Goal: Task Accomplishment & Management: Complete application form

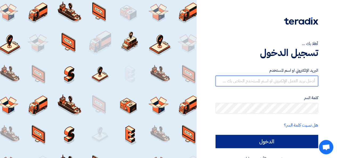
type input "[EMAIL_ADDRESS][DOMAIN_NAME]"
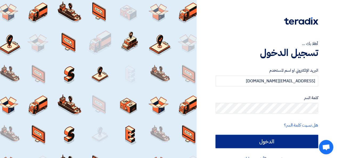
click at [299, 139] on input "الدخول" at bounding box center [266, 141] width 102 height 13
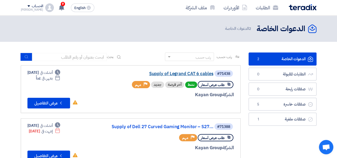
click at [160, 71] on div "#71438 Supply of Legrand CAT 6 cables" at bounding box center [170, 73] width 128 height 7
click at [157, 75] on link "Supply of Legrand CAT 6 cables" at bounding box center [160, 73] width 106 height 5
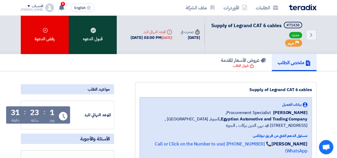
click at [98, 41] on div "قبول الدعوه" at bounding box center [93, 34] width 48 height 39
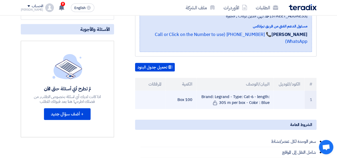
scroll to position [133, 0]
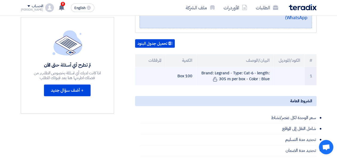
click at [234, 78] on td "Brand: Legrand - Type: Cat-6 - length: 305 m per box - Color : Blue" at bounding box center [234, 76] width 77 height 18
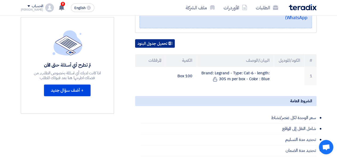
click at [165, 40] on button "تحميل جدول البنود" at bounding box center [155, 43] width 40 height 9
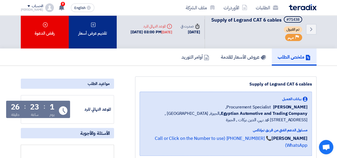
scroll to position [0, 0]
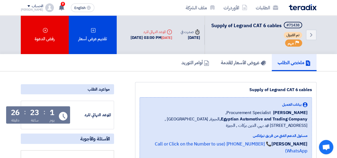
click at [297, 71] on link "ملخص الطلب" at bounding box center [293, 62] width 45 height 17
click at [264, 7] on link "الطلبات" at bounding box center [266, 7] width 31 height 13
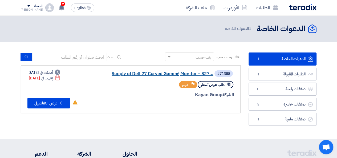
click at [153, 73] on link "Supply of Dell 27 Curved Gaming Monitor – S27..." at bounding box center [160, 73] width 106 height 5
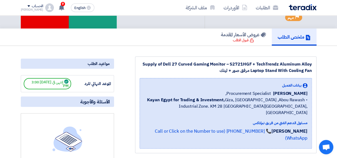
scroll to position [53, 0]
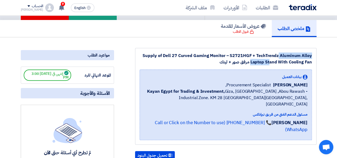
drag, startPoint x: 311, startPoint y: 62, endPoint x: 260, endPoint y: 56, distance: 51.4
click at [260, 56] on div "Supply of Dell 27 Curved Gaming Monitor – S2721HGF + TechTrendz Aluminum Alloy …" at bounding box center [225, 58] width 172 height 13
drag, startPoint x: 256, startPoint y: 56, endPoint x: 252, endPoint y: 63, distance: 8.6
click at [250, 63] on div "Supply of Dell 27 Curved Gaming Monitor – S2721HGF + TechTrendz Aluminum Alloy …" at bounding box center [225, 58] width 172 height 13
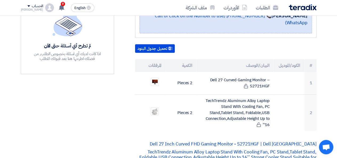
scroll to position [186, 0]
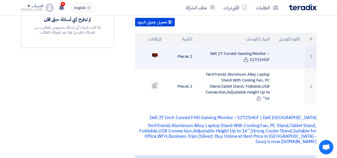
drag, startPoint x: 210, startPoint y: 39, endPoint x: 265, endPoint y: 44, distance: 56.1
click at [265, 45] on td "Dell 27 Curved Gaming Monitor – S2721HGF" at bounding box center [234, 56] width 77 height 23
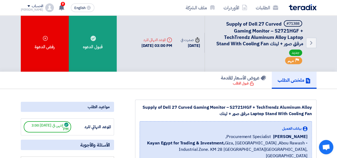
scroll to position [0, 0]
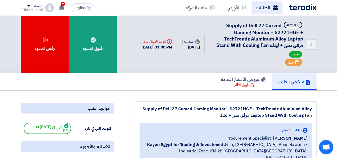
click at [269, 10] on link "الطلبات" at bounding box center [266, 7] width 31 height 13
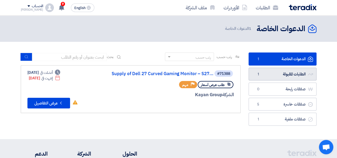
click at [263, 73] on link "الطلبات المقبولة الطلبات المقبولة 1" at bounding box center [282, 74] width 68 height 13
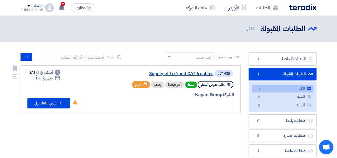
click at [188, 72] on link "Supply of Legrand CAT 6 cables" at bounding box center [160, 73] width 106 height 5
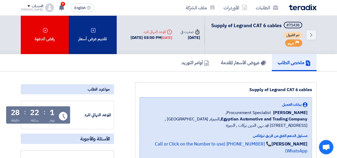
click at [98, 32] on div "تقديم عرض أسعار" at bounding box center [93, 34] width 48 height 39
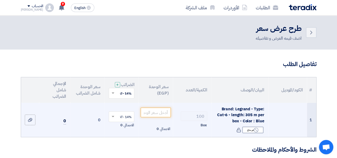
scroll to position [27, 0]
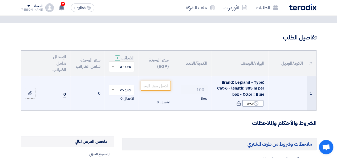
click at [246, 97] on span "Brand: Legrand - Type: Cat-6 - length: 305 m per box - Color : Blue" at bounding box center [240, 88] width 47 height 18
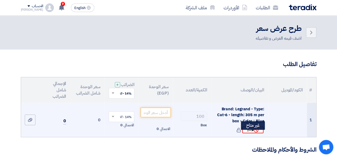
click at [247, 133] on div "Reject غير متاح" at bounding box center [252, 129] width 21 height 7
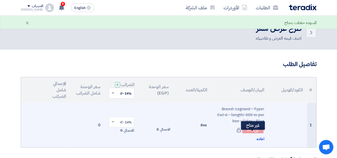
click at [254, 132] on use at bounding box center [255, 129] width 5 height 5
click at [258, 142] on span "اعاده" at bounding box center [260, 139] width 8 height 6
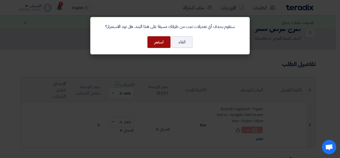
click at [158, 43] on button "استمر" at bounding box center [159, 42] width 23 height 12
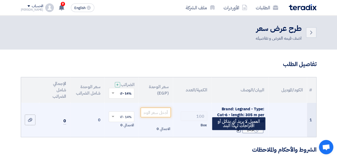
click at [236, 133] on span at bounding box center [238, 130] width 6 height 6
click at [238, 132] on icon at bounding box center [238, 129] width 5 height 5
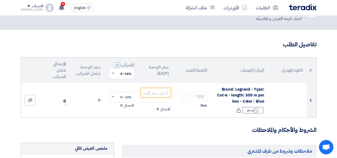
scroll to position [53, 0]
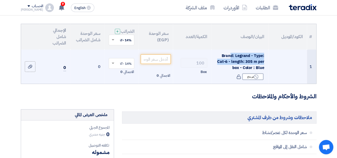
drag, startPoint x: 264, startPoint y: 72, endPoint x: 229, endPoint y: 57, distance: 37.7
click at [229, 57] on td "Brand: Legrand - Type: Cat-6 - length: 305 m per box - Color : Blue Reject غير …" at bounding box center [239, 66] width 57 height 34
click at [229, 57] on span "Brand: Legrand - Type: Cat-6 - length: 305 m per box - Color : Blue" at bounding box center [240, 62] width 47 height 18
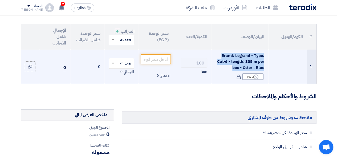
click at [229, 57] on span "Brand: Legrand - Type: Cat-6 - length: 305 m per box - Color : Blue" at bounding box center [240, 62] width 47 height 18
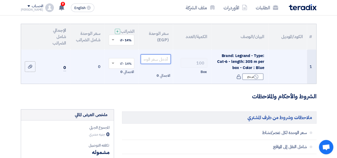
click at [154, 63] on input "number" at bounding box center [155, 59] width 30 height 10
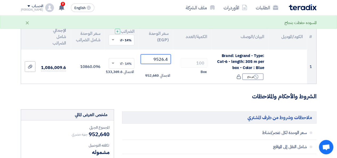
type input "9526.4"
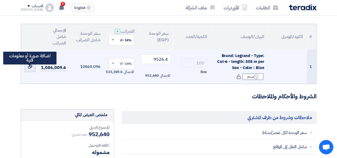
click at [32, 72] on label at bounding box center [30, 66] width 11 height 11
click at [0, 0] on input "file" at bounding box center [0, 0] width 0 height 0
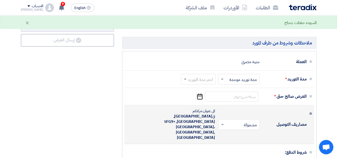
scroll to position [266, 0]
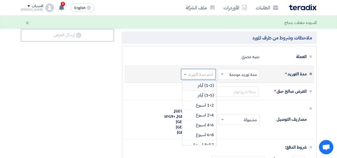
click at [192, 78] on input "text" at bounding box center [197, 75] width 32 height 8
click at [194, 96] on div "(3-5) أيام" at bounding box center [199, 95] width 34 height 10
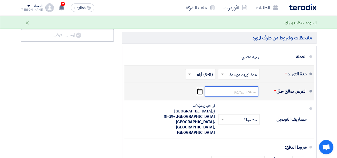
click at [243, 96] on input at bounding box center [231, 91] width 53 height 10
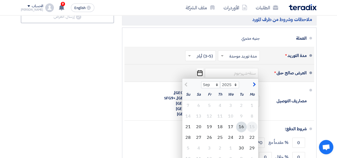
scroll to position [293, 0]
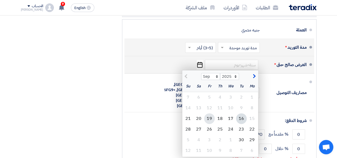
click at [213, 120] on div "19" at bounding box center [209, 118] width 11 height 11
type input "[DATE]"
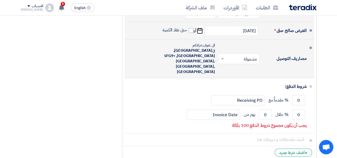
scroll to position [346, 0]
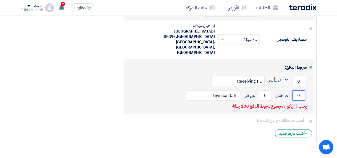
click at [295, 90] on input "0" at bounding box center [298, 95] width 13 height 10
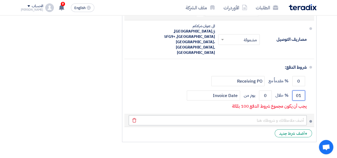
type input "0"
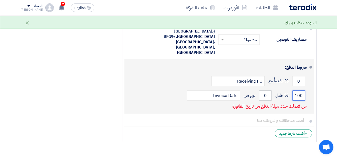
type input "100"
click at [264, 90] on input "0" at bounding box center [265, 95] width 13 height 10
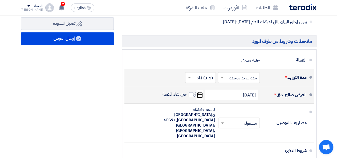
scroll to position [213, 0]
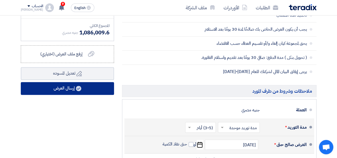
type input "30"
click at [86, 95] on button "إرسال العرض" at bounding box center [67, 88] width 93 height 13
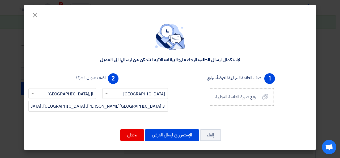
click at [32, 17] on div "لإستكمال ارسال الطلب الرجاء ملئ البيانات الآتية لنتمكن من ارسالها الى العميل 1 …" at bounding box center [170, 83] width 293 height 133
click at [34, 16] on span "×" at bounding box center [35, 15] width 6 height 16
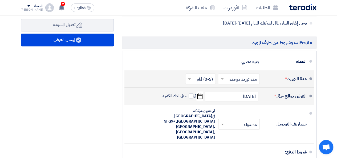
scroll to position [293, 0]
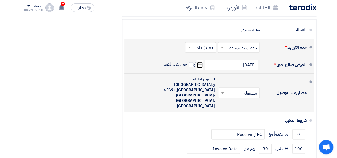
click at [188, 83] on div "الى عنوان شركتكم في [GEOGRAPHIC_DATA], [GEOGRAPHIC_DATA], 5FG9+[GEOGRAPHIC_DATA…" at bounding box center [185, 93] width 59 height 32
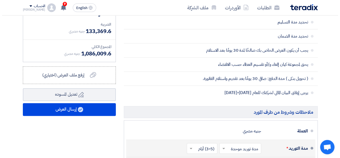
scroll to position [160, 0]
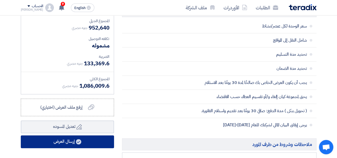
click at [79, 148] on button "إرسال العرض" at bounding box center [67, 141] width 93 height 13
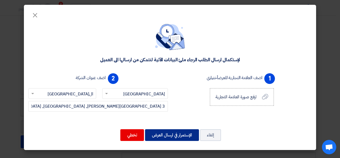
click at [171, 136] on button "الإستمرار في ارسال العرض" at bounding box center [172, 135] width 54 height 12
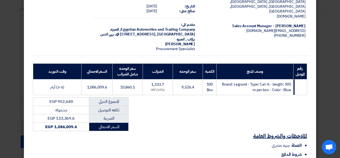
scroll to position [76, 0]
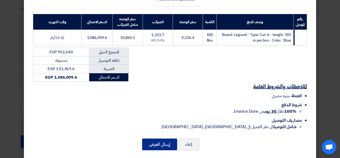
click at [171, 139] on button "إرسال العرض" at bounding box center [159, 144] width 35 height 12
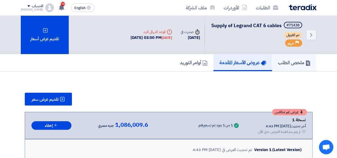
click at [298, 65] on h5 "ملخص الطلب" at bounding box center [293, 62] width 33 height 6
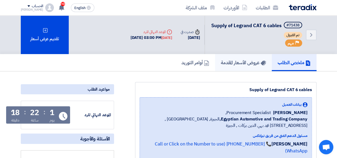
click at [258, 65] on h5 "عروض الأسعار المقدمة" at bounding box center [243, 62] width 45 height 6
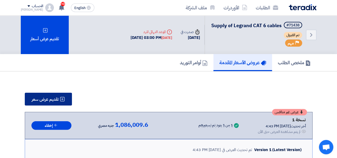
click at [55, 101] on span "تقديم عرض سعر" at bounding box center [45, 99] width 27 height 4
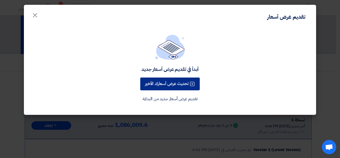
click at [169, 86] on button "تحديث عرض أسعارك الأخير" at bounding box center [170, 83] width 60 height 13
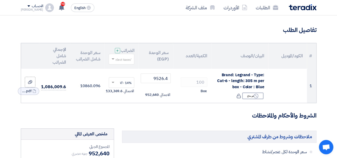
scroll to position [53, 0]
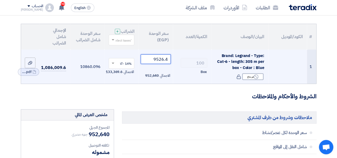
click at [163, 63] on input "9526.4" at bounding box center [155, 59] width 30 height 10
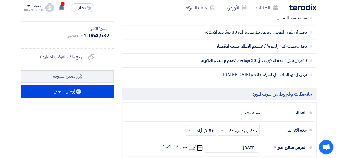
scroll to position [239, 0]
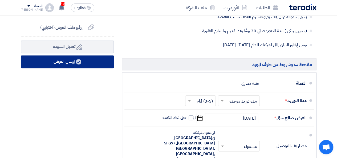
type input "9338"
click at [79, 64] on icon at bounding box center [78, 61] width 5 height 5
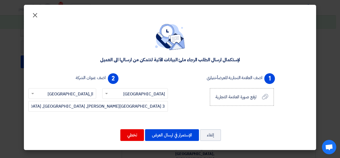
click at [36, 16] on span "×" at bounding box center [35, 15] width 6 height 16
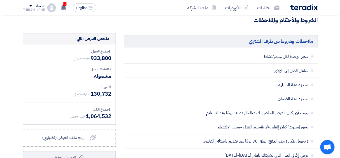
scroll to position [213, 0]
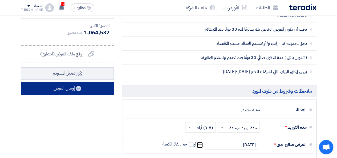
click at [93, 95] on button "إرسال العرض" at bounding box center [67, 88] width 93 height 13
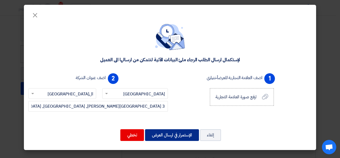
click at [165, 136] on button "الإستمرار في ارسال العرض" at bounding box center [172, 135] width 54 height 12
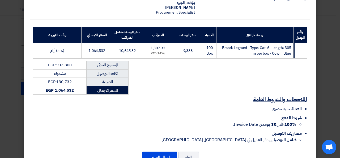
scroll to position [76, 0]
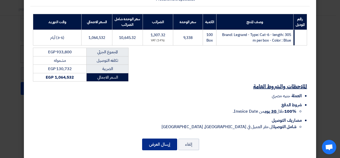
click at [164, 138] on button "إرسال العرض" at bounding box center [159, 144] width 35 height 12
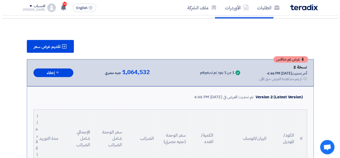
scroll to position [22, 0]
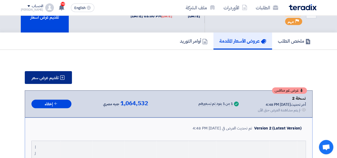
click at [64, 80] on use at bounding box center [62, 77] width 5 height 5
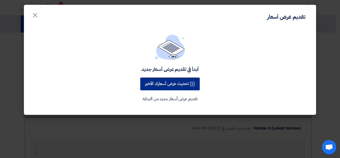
click at [163, 88] on button "تحديث عرض أسعارك الأخير" at bounding box center [170, 83] width 60 height 13
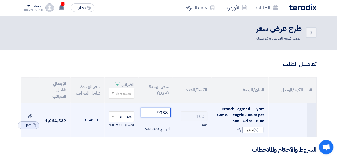
click at [151, 117] on input "9338" at bounding box center [155, 112] width 30 height 10
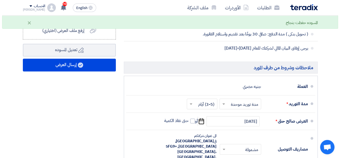
scroll to position [213, 0]
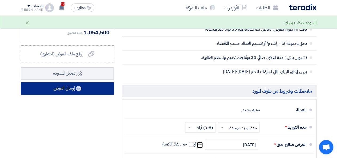
type input "9250"
click at [89, 95] on button "إرسال العرض" at bounding box center [67, 88] width 93 height 13
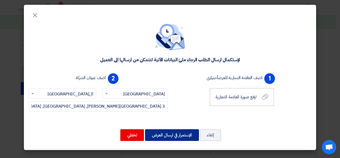
click at [171, 135] on button "الإستمرار في ارسال العرض" at bounding box center [172, 135] width 54 height 12
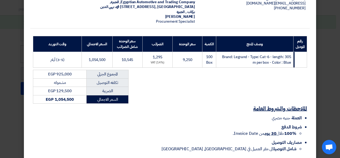
scroll to position [76, 0]
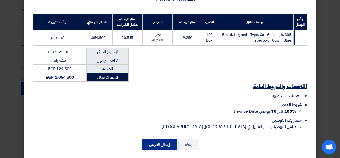
click at [171, 138] on button "إرسال العرض" at bounding box center [159, 144] width 35 height 12
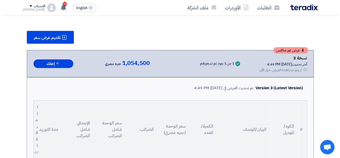
scroll to position [27, 0]
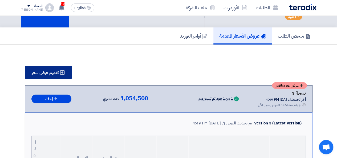
click at [59, 74] on button "تقديم عرض سعر" at bounding box center [48, 72] width 47 height 13
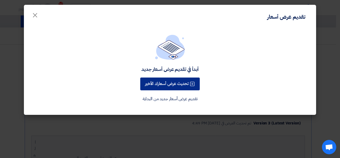
click at [173, 85] on button "تحديث عرض أسعارك الأخير" at bounding box center [170, 83] width 60 height 13
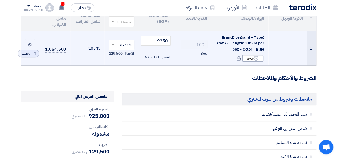
scroll to position [80, 0]
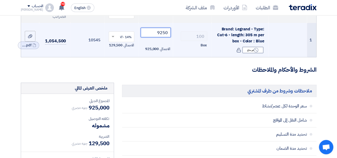
click at [161, 35] on input "9250" at bounding box center [155, 33] width 30 height 10
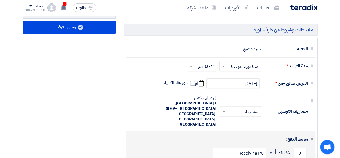
scroll to position [266, 0]
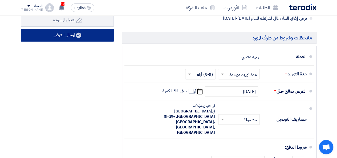
type input "9077"
click at [102, 41] on button "إرسال العرض" at bounding box center [67, 35] width 93 height 13
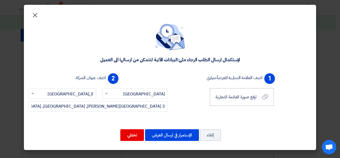
click at [34, 14] on span "×" at bounding box center [35, 15] width 6 height 16
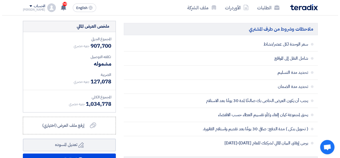
scroll to position [213, 0]
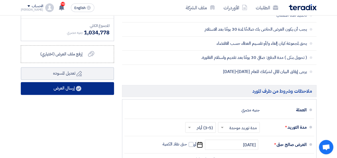
click at [92, 92] on button "إرسال العرض" at bounding box center [67, 88] width 93 height 13
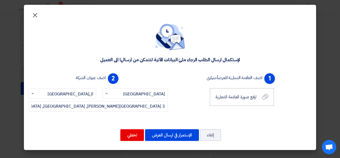
click at [37, 14] on span "×" at bounding box center [35, 15] width 6 height 16
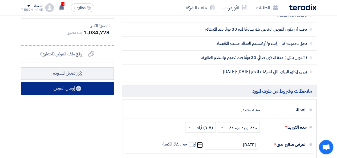
click at [98, 94] on button "إرسال العرض" at bounding box center [67, 88] width 93 height 13
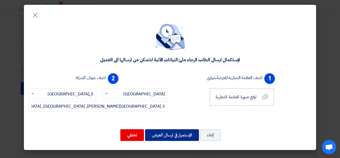
click at [158, 133] on button "الإستمرار في ارسال العرض" at bounding box center [172, 135] width 54 height 12
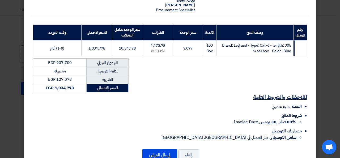
scroll to position [76, 0]
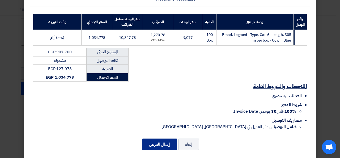
click at [163, 138] on button "إرسال العرض" at bounding box center [159, 144] width 35 height 12
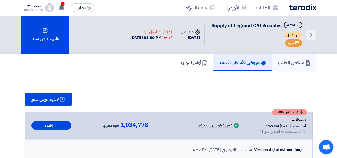
click at [288, 65] on h5 "ملخص الطلب" at bounding box center [293, 62] width 33 height 6
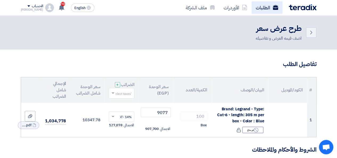
click at [273, 8] on use at bounding box center [274, 7] width 5 height 5
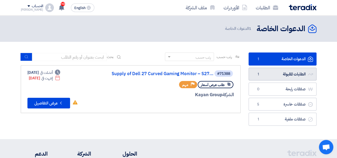
click at [278, 75] on link "الطلبات المقبولة الطلبات المقبولة 1" at bounding box center [282, 74] width 68 height 13
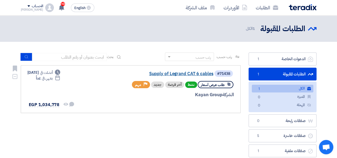
click at [190, 74] on link "Supply of Legrand CAT 6 cables" at bounding box center [160, 73] width 106 height 5
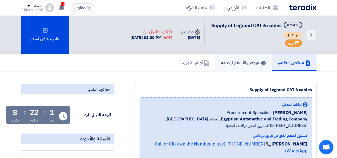
click at [225, 65] on h5 "عروض الأسعار المقدمة" at bounding box center [243, 62] width 45 height 6
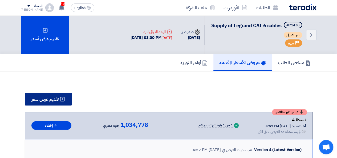
click at [58, 101] on span "تقديم عرض سعر" at bounding box center [45, 99] width 27 height 4
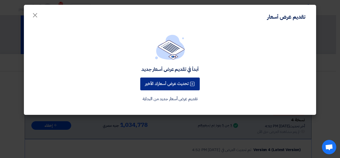
click at [154, 87] on button "تحديث عرض أسعارك الأخير" at bounding box center [170, 83] width 60 height 13
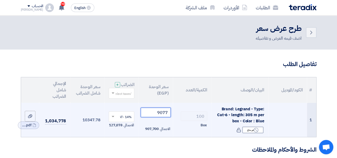
click at [162, 115] on input "9077" at bounding box center [155, 112] width 30 height 10
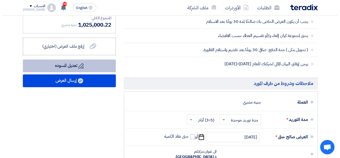
scroll to position [213, 0]
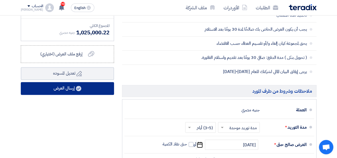
type input "8991.23"
click at [49, 94] on button "إرسال العرض" at bounding box center [67, 88] width 93 height 13
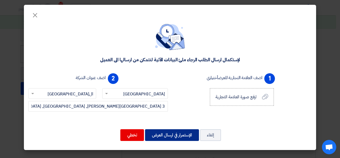
click at [161, 132] on button "الإستمرار في ارسال العرض" at bounding box center [172, 135] width 54 height 12
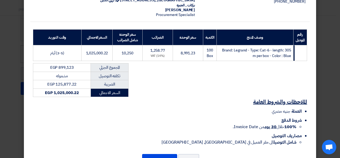
scroll to position [76, 0]
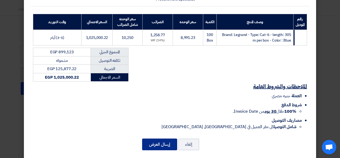
click at [162, 140] on button "إرسال العرض" at bounding box center [159, 144] width 35 height 12
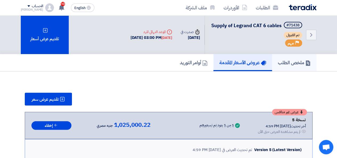
click at [301, 65] on h5 "ملخص الطلب" at bounding box center [293, 62] width 33 height 6
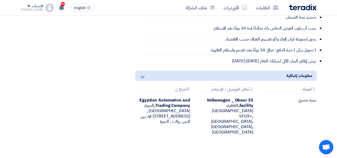
scroll to position [239, 0]
